Goal: Transaction & Acquisition: Purchase product/service

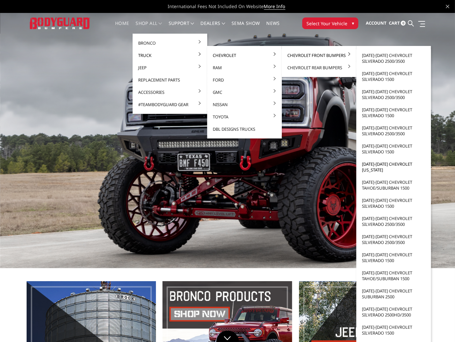
click at [376, 168] on link "[DATE]-[DATE] Chevrolet [US_STATE]" at bounding box center [393, 167] width 69 height 18
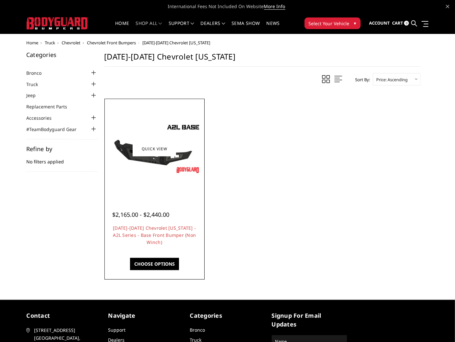
click at [170, 170] on img at bounding box center [154, 148] width 97 height 54
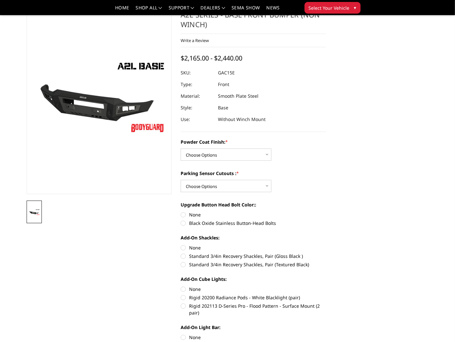
scroll to position [48, 0]
